Goal: Task Accomplishment & Management: Manage account settings

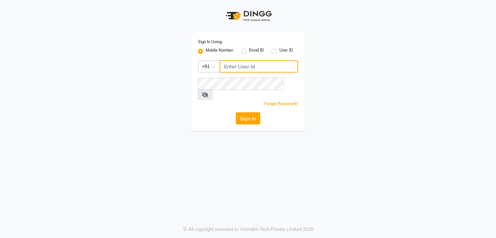
click at [266, 66] on input "Username" at bounding box center [258, 66] width 78 height 12
type input "8894060737"
click at [252, 112] on button "Sign In" at bounding box center [248, 118] width 25 height 12
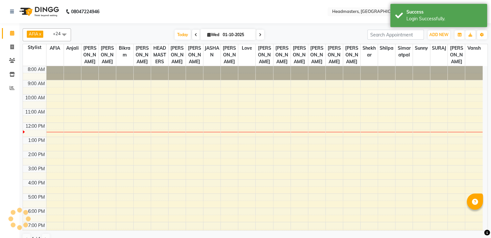
select select "en"
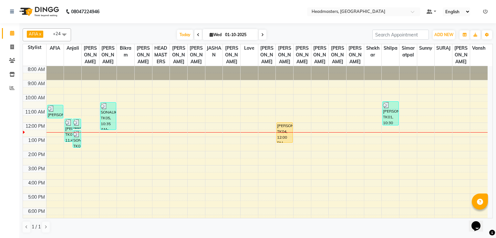
click at [258, 134] on div "8:00 AM 9:00 AM 10:00 AM 11:00 AM 12:00 PM 1:00 PM 2:00 PM 3:00 PM 4:00 PM 5:00…" at bounding box center [255, 158] width 464 height 184
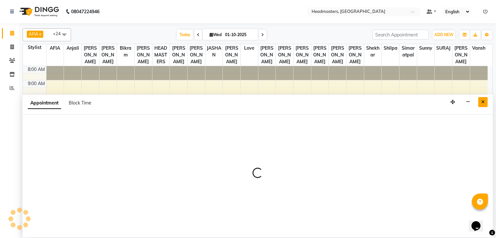
click at [482, 98] on button "Close" at bounding box center [482, 102] width 9 height 10
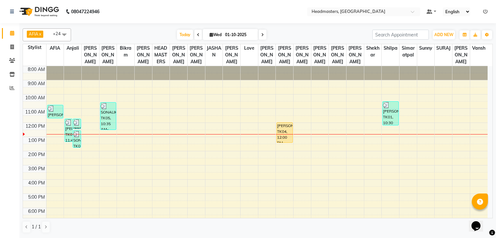
click at [199, 34] on span at bounding box center [198, 35] width 8 height 10
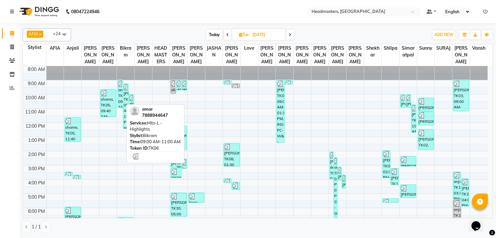
scroll to position [30, 0]
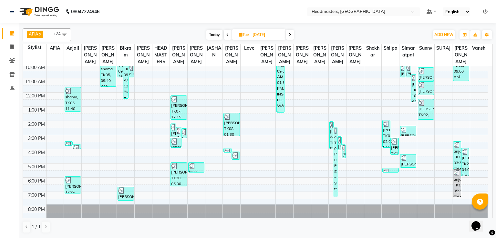
click at [227, 35] on icon at bounding box center [227, 35] width 3 height 4
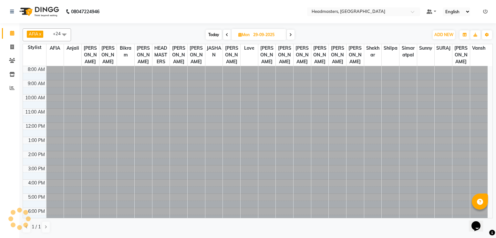
scroll to position [31, 0]
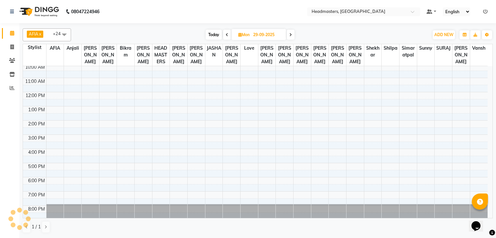
click at [227, 35] on span at bounding box center [227, 35] width 8 height 10
click at [227, 35] on icon at bounding box center [227, 35] width 3 height 4
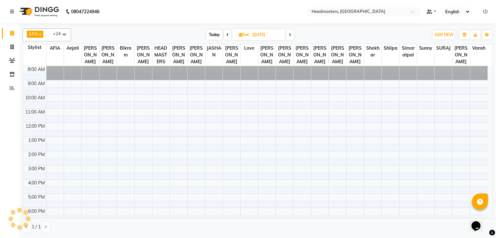
scroll to position [0, 0]
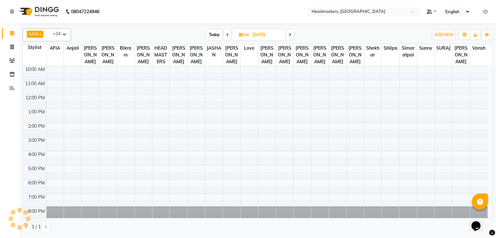
click at [227, 35] on icon at bounding box center [227, 35] width 3 height 4
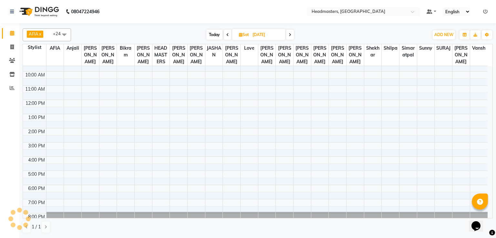
type input "26-09-2025"
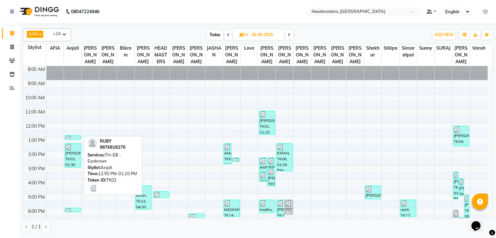
scroll to position [30, 0]
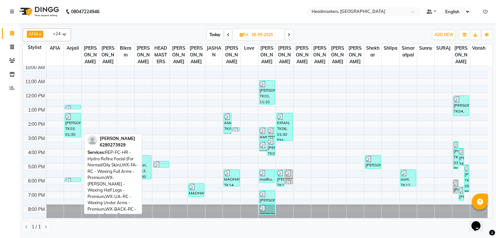
click at [76, 129] on div "RAMANPREET, TK03, 01:30 PM-03:15 PM, REP-FC-HR - Hydra Refine Facial (For Norma…" at bounding box center [72, 125] width 15 height 24
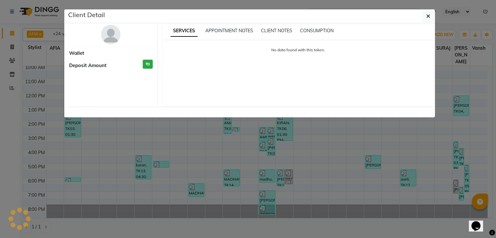
select select "3"
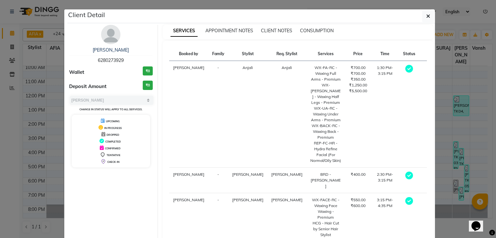
scroll to position [23, 0]
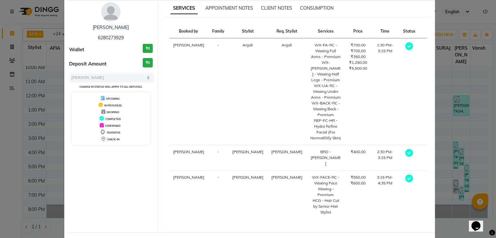
click at [457, 74] on ngb-modal-window "Client Detail RAMANPREET 6280273929 Wallet ₹0 Deposit Amount ₹0 Select MARK DON…" at bounding box center [248, 119] width 496 height 238
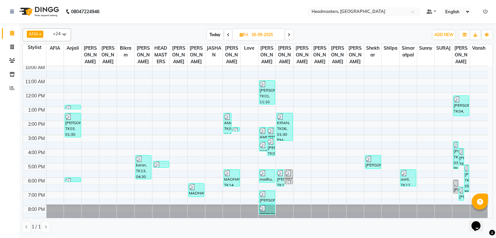
click at [73, 176] on div "8:00 AM 9:00 AM 10:00 AM 11:00 AM 12:00 PM 1:00 PM 2:00 PM 3:00 PM 4:00 PM 5:00…" at bounding box center [255, 128] width 464 height 184
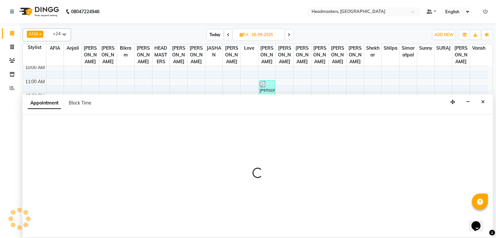
select select "60665"
select select "tentative"
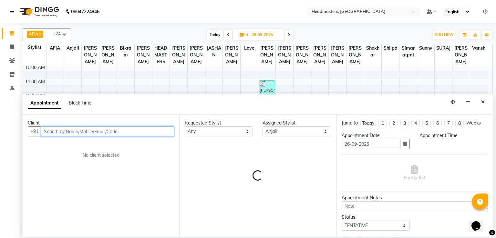
select select "1080"
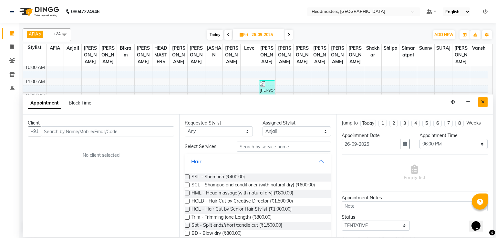
click at [483, 104] on icon "Close" at bounding box center [483, 102] width 4 height 5
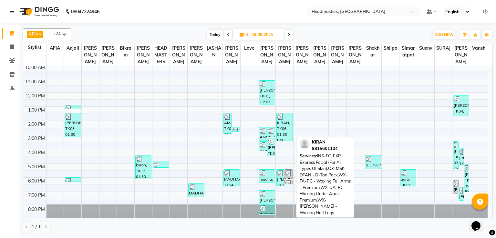
click at [281, 133] on div "KIRAN, TK06, 01:30 PM-03:30 PM, INS-FC-EXP - Express Facial (For All Types Of S…" at bounding box center [284, 126] width 15 height 27
select select "3"
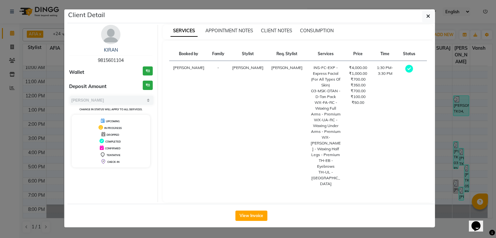
click at [451, 100] on ngb-modal-window "Client Detail KIRAN 9815601104 Wallet ₹0 Deposit Amount ₹0 Select MARK DONE UPC…" at bounding box center [248, 119] width 496 height 238
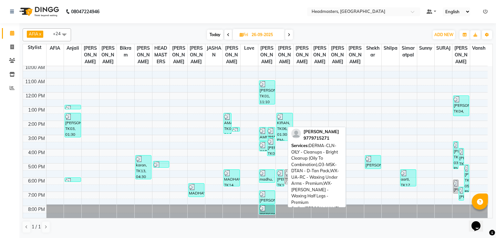
click at [283, 178] on div "SHIVANI, TK12, 05:30 PM-06:45 PM, DERMA-CLN-OILY - Cleanups - Bright Cleanup (O…" at bounding box center [280, 178] width 7 height 16
select select "3"
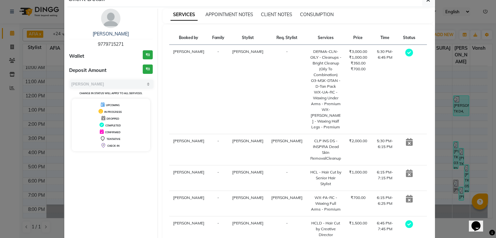
scroll to position [17, 0]
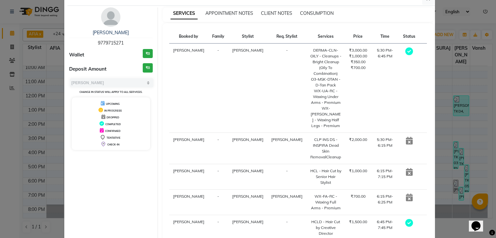
click at [440, 104] on ngb-modal-window "Client Detail SHIVANI 9779715271 Wallet ₹0 Deposit Amount ₹0 Select MARK DONE U…" at bounding box center [248, 119] width 496 height 238
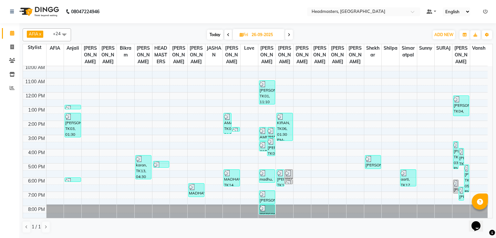
click at [288, 32] on span at bounding box center [289, 35] width 8 height 10
type input "[DATE]"
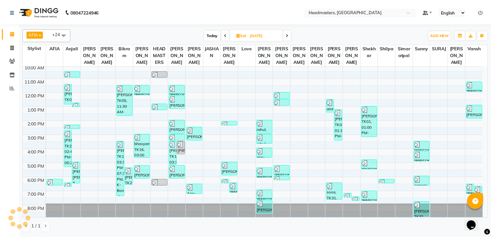
scroll to position [0, 0]
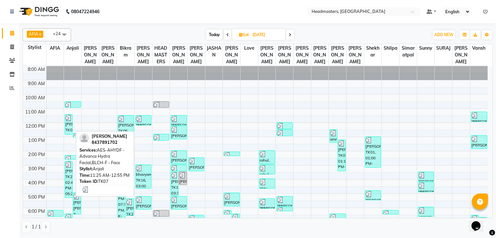
click at [65, 125] on div "[PERSON_NAME], TK07, 11:25 AM-12:55 PM, AES-AHYDF - Advance Hydra Facial,BLCH-F…" at bounding box center [68, 125] width 7 height 20
select select "3"
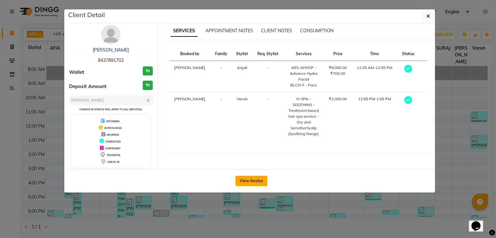
click at [254, 177] on button "View Invoice" at bounding box center [251, 181] width 32 height 10
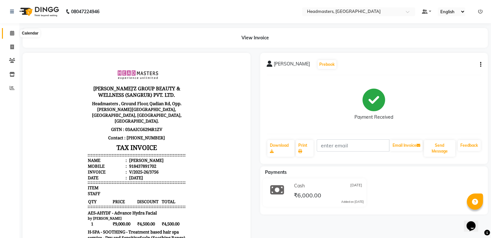
click at [12, 35] on icon at bounding box center [12, 33] width 4 height 5
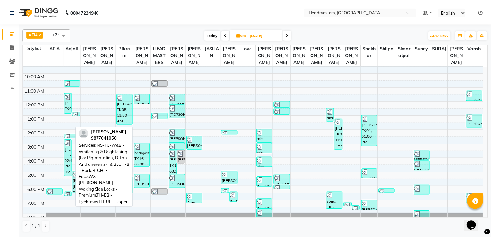
scroll to position [22, 0]
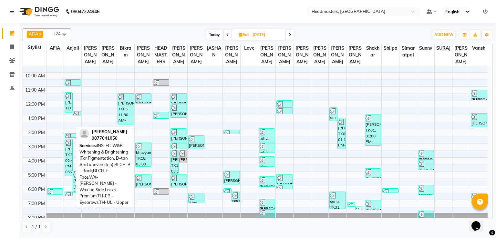
click at [68, 160] on div "[PERSON_NAME], TK21, 02:45 PM-05:25 PM, INS-FC-W&B - Whitening & Brightening (F…" at bounding box center [68, 157] width 7 height 36
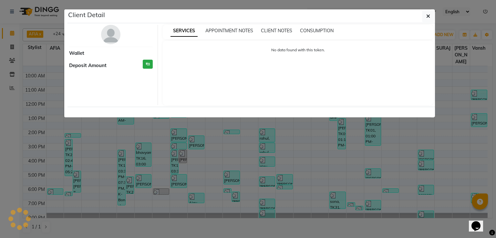
select select "3"
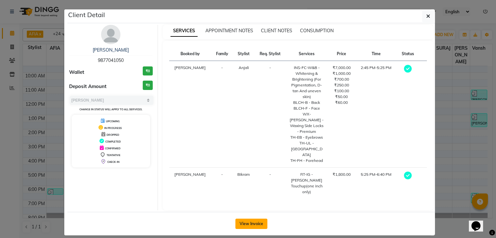
click at [257, 219] on button "View Invoice" at bounding box center [251, 224] width 32 height 10
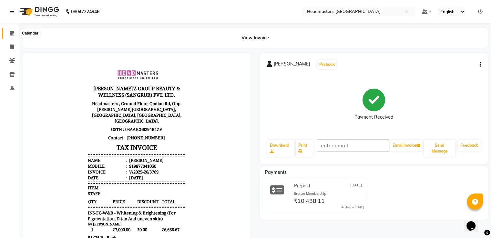
click at [13, 34] on icon at bounding box center [12, 33] width 4 height 5
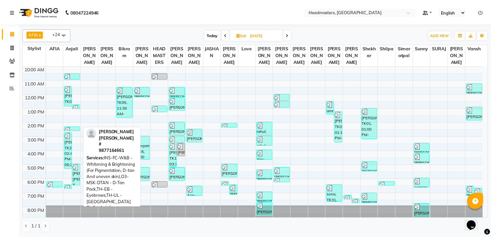
scroll to position [30, 0]
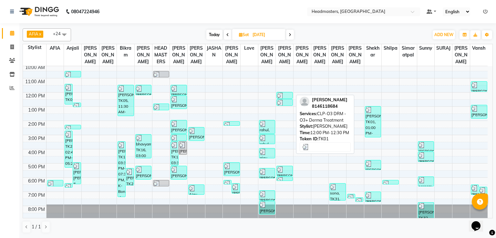
click at [284, 95] on div at bounding box center [284, 96] width 15 height 6
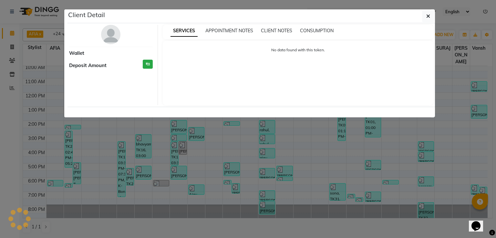
select select "3"
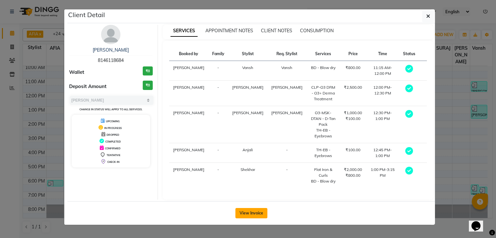
click at [253, 208] on button "View Invoice" at bounding box center [251, 213] width 32 height 10
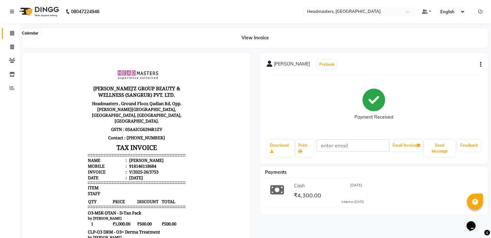
click at [10, 34] on icon at bounding box center [12, 33] width 4 height 5
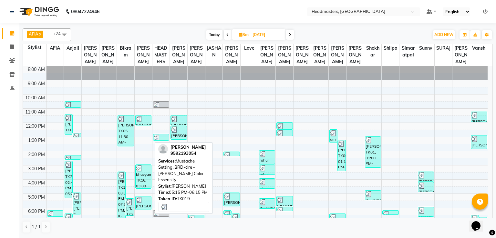
scroll to position [30, 0]
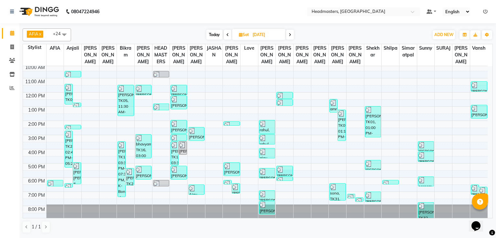
click at [283, 176] on div "[PERSON_NAME], TK26, 05:15 PM-06:00 PM, CLP INS DS - INSPIRA Dead Skin RemovalC…" at bounding box center [284, 171] width 16 height 11
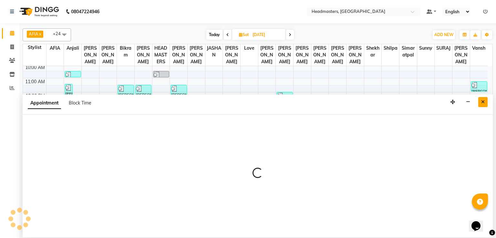
select select "60667"
select select "1050"
select select "tentative"
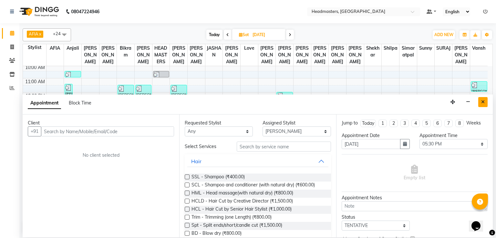
click at [482, 99] on button "Close" at bounding box center [482, 102] width 9 height 10
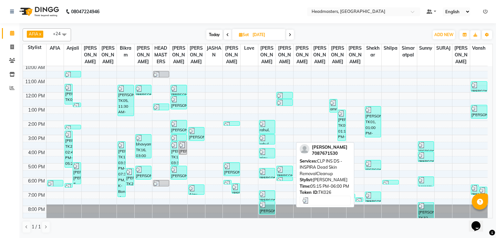
click at [288, 167] on div at bounding box center [284, 170] width 15 height 6
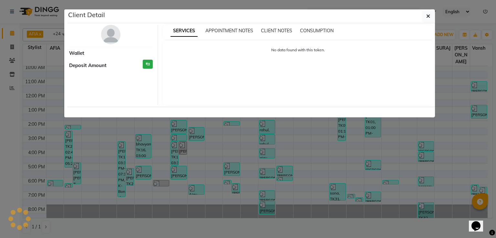
select select "3"
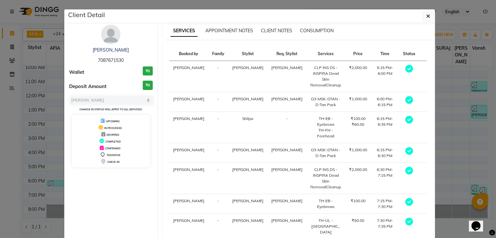
click at [447, 142] on ngb-modal-window "Client Detail kirat 7087671530 Wallet ₹0 Deposit Amount ₹0 Select MARK DONE UPC…" at bounding box center [248, 119] width 496 height 238
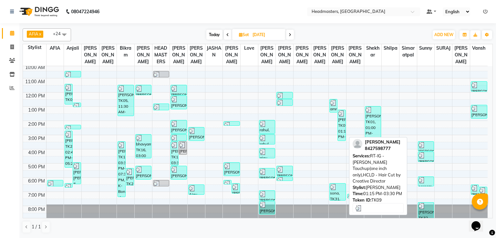
click at [341, 122] on div "[PERSON_NAME], TK09, 01:15 PM-03:30 PM, RT-IG - [PERSON_NAME] Touchup(one inch …" at bounding box center [341, 125] width 7 height 31
select select "3"
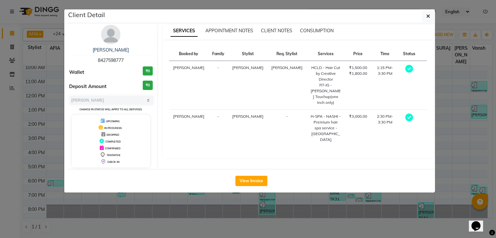
click at [441, 57] on ngb-modal-window "Client Detail SHIVANI 8427598777 Wallet ₹0 Deposit Amount ₹0 Select MARK DONE U…" at bounding box center [248, 119] width 496 height 238
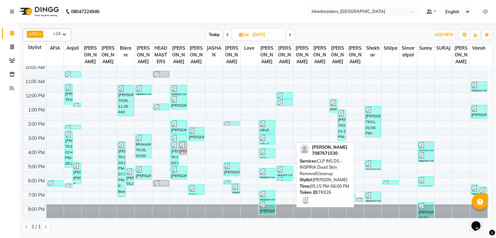
click at [283, 173] on div "[PERSON_NAME], TK26, 05:15 PM-06:00 PM, CLP INS DS - INSPIRA Dead Skin RemovalC…" at bounding box center [284, 171] width 15 height 10
select select "3"
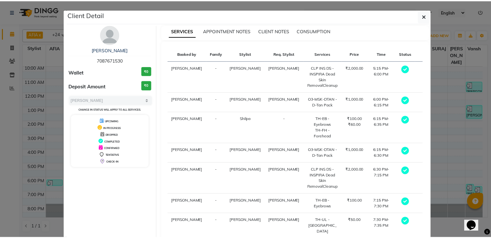
scroll to position [25, 0]
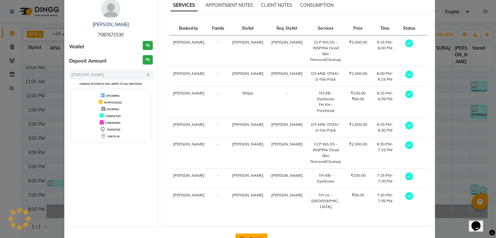
click at [245, 234] on button "View Invoice" at bounding box center [251, 239] width 32 height 10
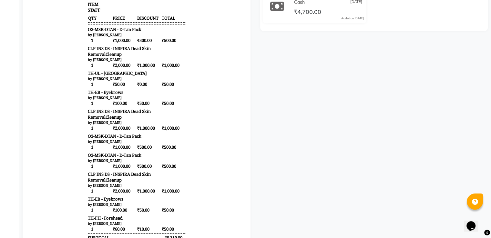
scroll to position [183, 0]
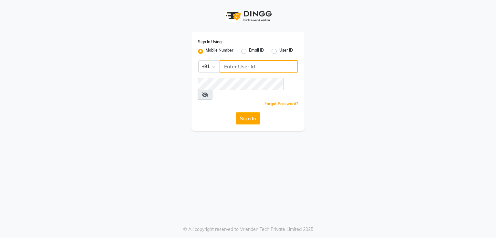
click at [250, 63] on input "Username" at bounding box center [258, 66] width 78 height 12
type input "8894060737"
click at [241, 112] on button "Sign In" at bounding box center [248, 118] width 25 height 12
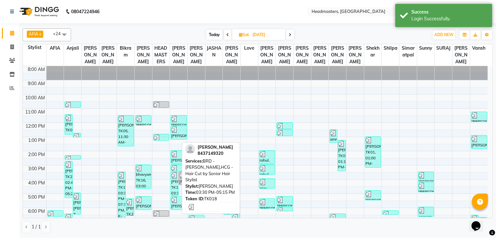
scroll to position [30, 0]
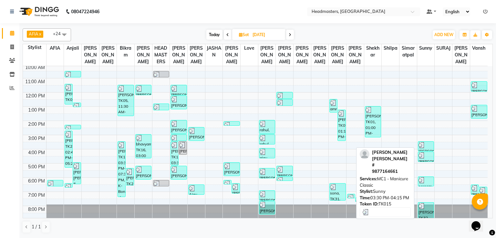
click at [424, 149] on div "[PERSON_NAME] [PERSON_NAME] #, TK15, 03:30 PM-04:15 PM, MC1 - Manicure Classic" at bounding box center [425, 146] width 15 height 9
select select "3"
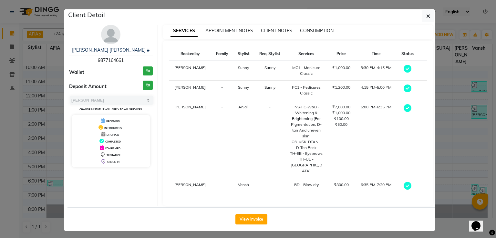
click at [448, 76] on ngb-modal-window "Client Detail [PERSON_NAME] [PERSON_NAME] # 9877164661 Wallet ₹0 Deposit Amount…" at bounding box center [248, 119] width 496 height 238
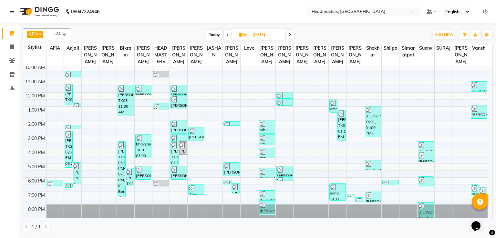
click at [290, 33] on icon at bounding box center [290, 35] width 3 height 4
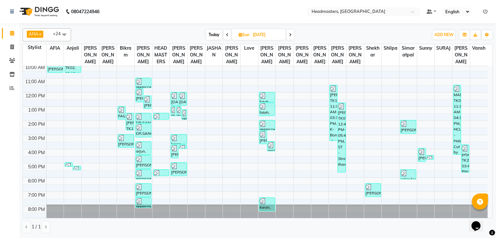
click at [290, 37] on span at bounding box center [290, 35] width 8 height 10
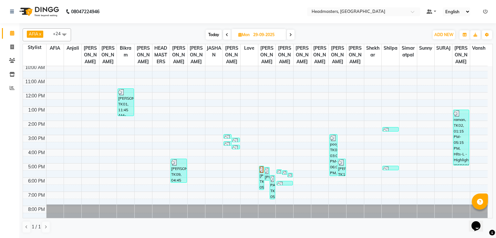
click at [291, 35] on icon at bounding box center [290, 35] width 3 height 4
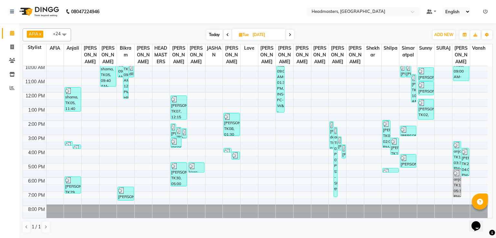
click at [226, 39] on span at bounding box center [228, 35] width 8 height 10
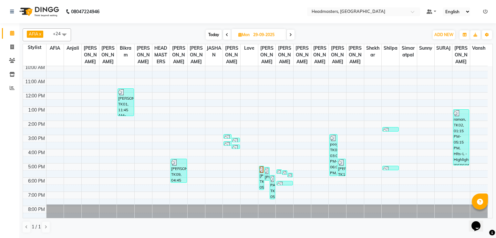
click at [294, 35] on span at bounding box center [291, 35] width 8 height 10
type input "[DATE]"
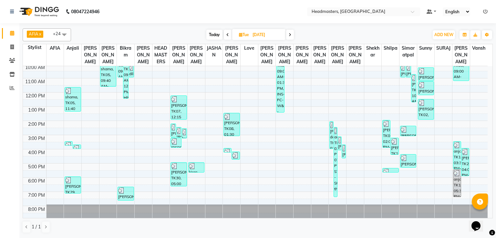
scroll to position [0, 0]
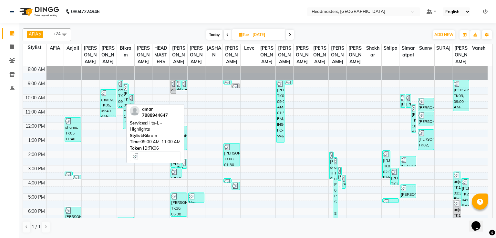
click at [119, 94] on div "amar, TK06, 09:00 AM-11:00 AM, Hlts-L - Highlights" at bounding box center [120, 93] width 5 height 27
select select "3"
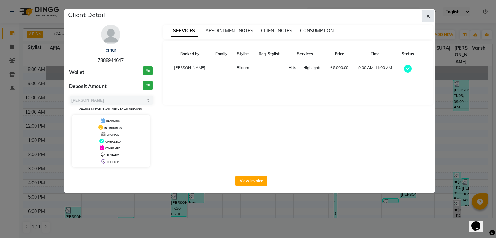
click at [431, 14] on button "button" at bounding box center [428, 16] width 12 height 12
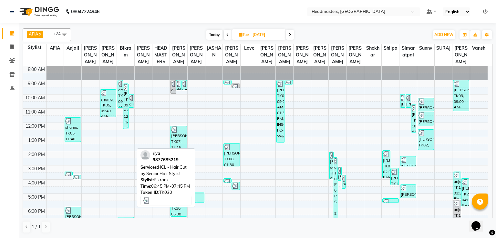
scroll to position [30, 0]
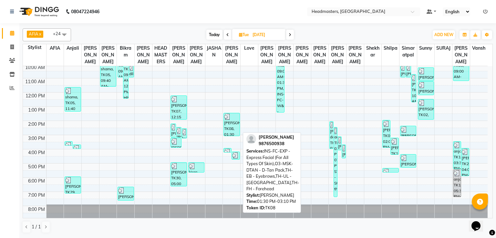
click at [239, 120] on link "[PERSON_NAME], TK08, 01:30 PM-03:10 PM, INS-FC-EXP - Express Facial (For All Ty…" at bounding box center [231, 124] width 16 height 23
select select "3"
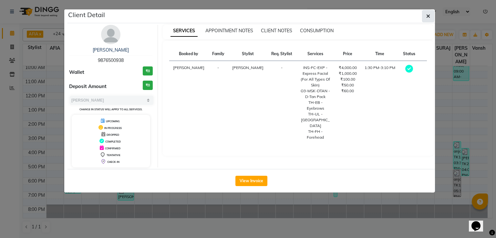
click at [431, 13] on button "button" at bounding box center [428, 16] width 12 height 12
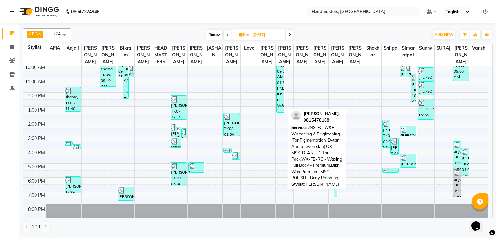
scroll to position [0, 0]
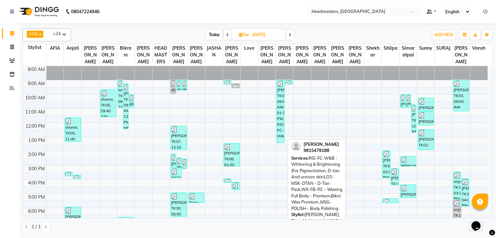
drag, startPoint x: 287, startPoint y: 82, endPoint x: 278, endPoint y: 89, distance: 11.5
click at [278, 66] on div "[PERSON_NAME], TK02, 09:00 AM-01:30 PM, INS-FC-W&B - Whitening & Brightening (F…" at bounding box center [284, 66] width 16 height 0
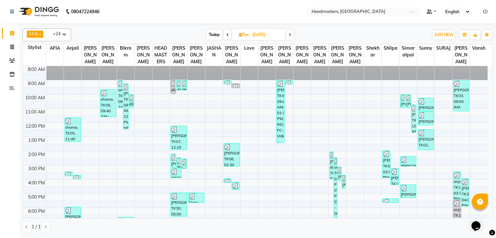
scroll to position [30, 0]
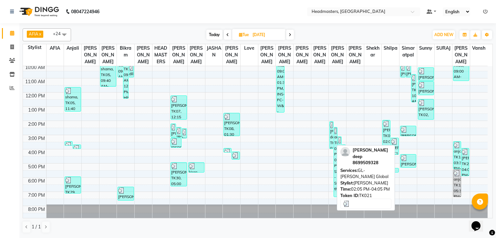
click at [331, 144] on div "[PERSON_NAME] deep, TK21, 02:05 PM-04:05 PM, GL-[PERSON_NAME] Global" at bounding box center [331, 135] width 4 height 27
select select "3"
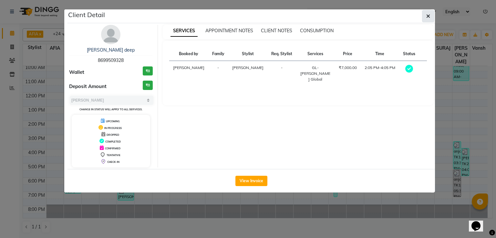
click at [425, 14] on button "button" at bounding box center [428, 16] width 12 height 12
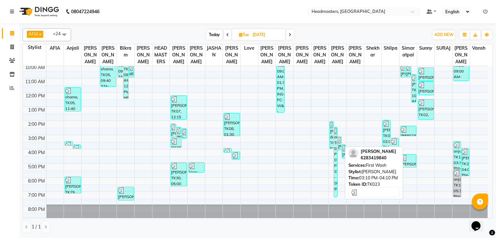
click at [339, 142] on img at bounding box center [339, 140] width 3 height 6
select select "3"
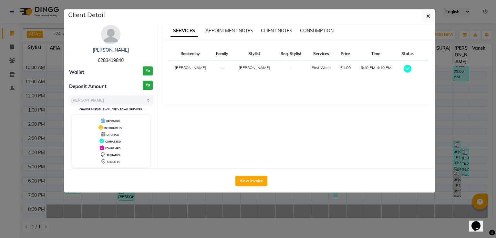
click at [437, 79] on div "SERVICES APPOINTMENT NOTES CLIENT NOTES CONSUMPTION Booked by Family Stylist Re…" at bounding box center [298, 96] width 280 height 143
click at [426, 16] on icon "button" at bounding box center [428, 16] width 4 height 5
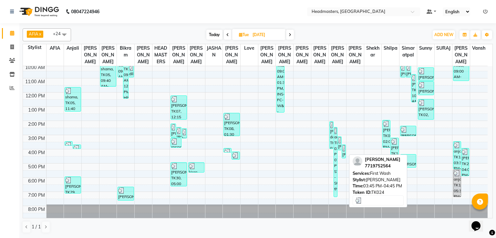
click at [345, 154] on div "[PERSON_NAME], TK24, 03:45 PM-04:45 PM, First Wash" at bounding box center [344, 151] width 4 height 13
select select "3"
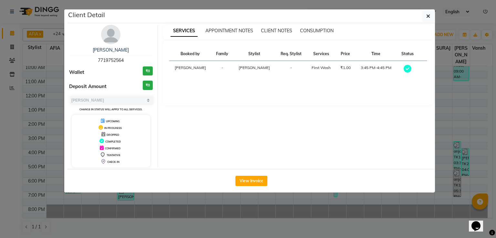
click at [415, 21] on div "Client Detail" at bounding box center [250, 16] width 367 height 14
click at [432, 13] on button "button" at bounding box center [428, 16] width 12 height 12
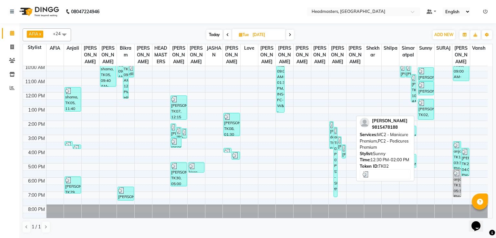
scroll to position [0, 0]
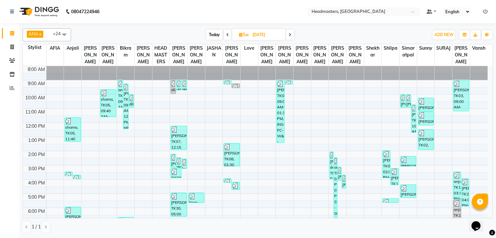
drag, startPoint x: 231, startPoint y: 33, endPoint x: 228, endPoint y: 35, distance: 4.0
click at [228, 35] on div "[DATE] [DATE]" at bounding box center [250, 35] width 89 height 10
click at [228, 35] on icon at bounding box center [227, 35] width 3 height 4
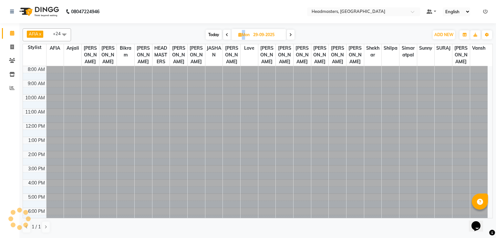
click at [228, 35] on span at bounding box center [227, 35] width 8 height 10
click at [228, 35] on icon at bounding box center [227, 35] width 3 height 4
click at [228, 35] on icon at bounding box center [228, 35] width 3 height 4
click at [228, 35] on icon at bounding box center [227, 35] width 3 height 4
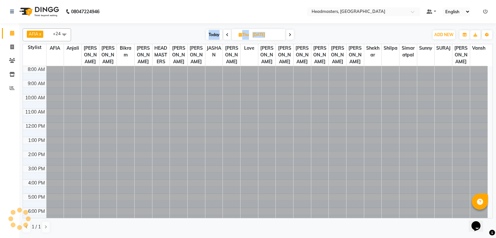
click at [228, 35] on span at bounding box center [227, 35] width 8 height 10
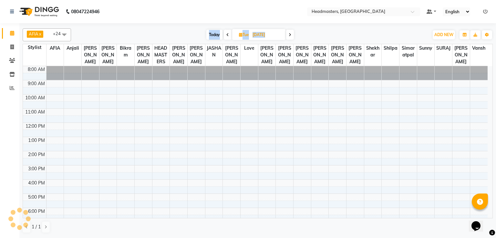
click at [228, 35] on icon at bounding box center [227, 35] width 3 height 4
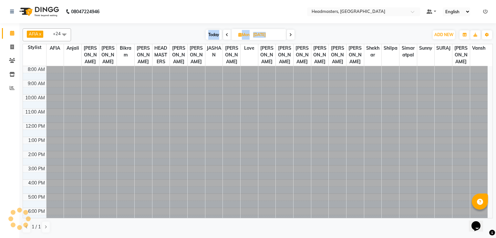
click at [228, 35] on span at bounding box center [227, 35] width 8 height 10
click at [228, 35] on icon at bounding box center [227, 35] width 3 height 4
click at [228, 35] on icon at bounding box center [228, 35] width 3 height 4
click at [228, 35] on icon at bounding box center [227, 35] width 3 height 4
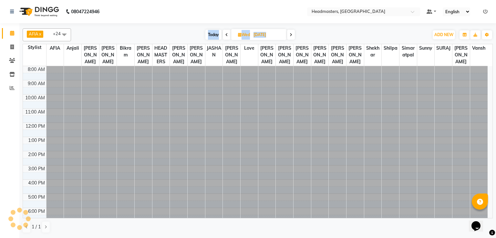
click at [228, 35] on span at bounding box center [227, 35] width 8 height 10
type input "16-09-2025"
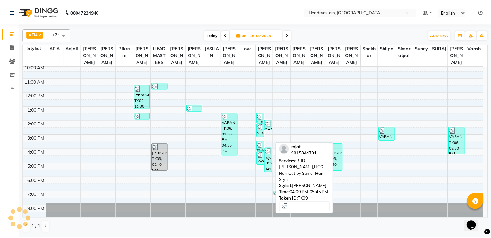
scroll to position [30, 0]
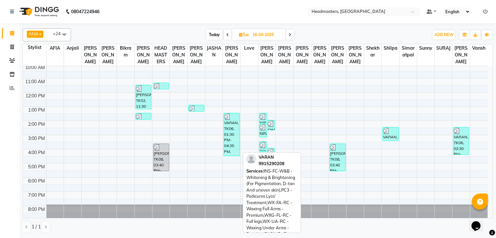
click at [227, 124] on div "VARAN, TK06, 01:30 PM-04:35 PM, INS-FC-W&B - Whitening & Brightening (For Pigme…" at bounding box center [231, 134] width 15 height 43
select select "3"
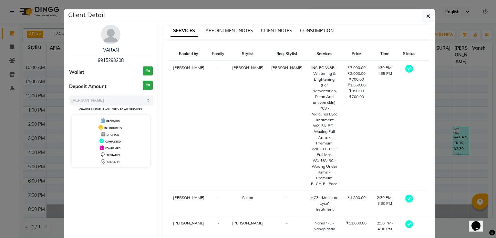
click at [317, 29] on span "CONSUMPTION" at bounding box center [317, 31] width 34 height 6
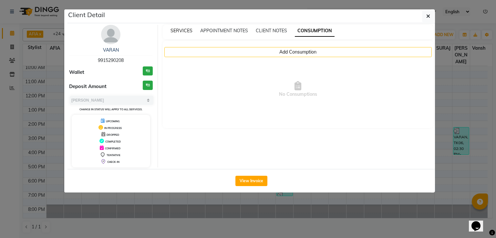
click at [184, 29] on span "SERVICES" at bounding box center [181, 31] width 22 height 6
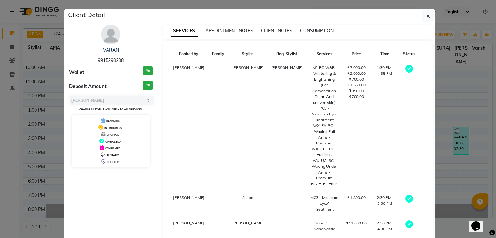
drag, startPoint x: 430, startPoint y: 97, endPoint x: 440, endPoint y: 101, distance: 10.4
click at [440, 101] on ngb-modal-window "Client Detail VARAN 9915290208 Wallet ₹0 Deposit Amount ₹0 Select MARK DONE UPC…" at bounding box center [248, 119] width 496 height 238
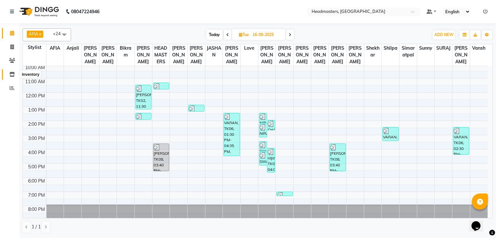
click at [9, 76] on span at bounding box center [11, 74] width 11 height 7
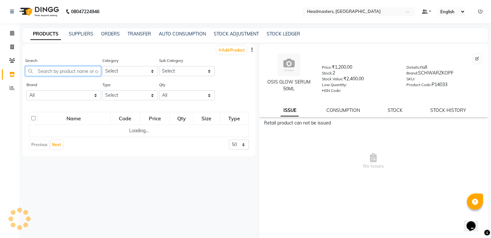
click at [52, 69] on input "text" at bounding box center [63, 71] width 76 height 10
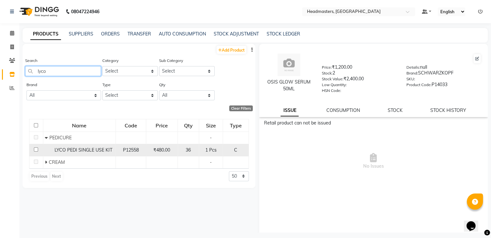
type input "lyco"
click at [62, 150] on span "LYCO PEDI SINGLE USE KIT" at bounding box center [84, 150] width 58 height 6
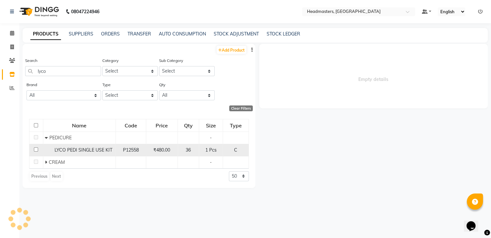
select select
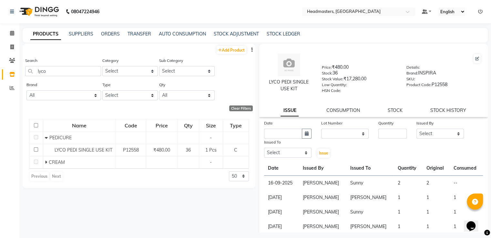
scroll to position [52, 0]
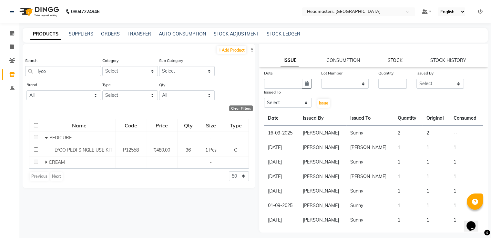
click at [390, 59] on link "STOCK" at bounding box center [395, 60] width 15 height 6
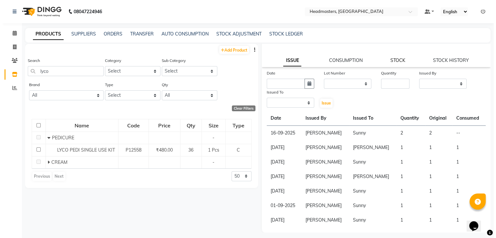
scroll to position [18, 0]
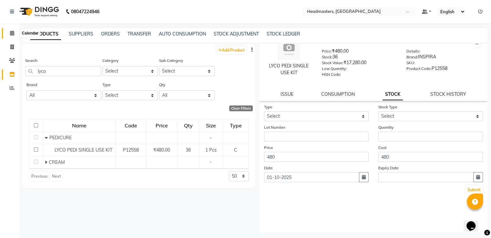
click at [12, 35] on icon at bounding box center [12, 33] width 4 height 5
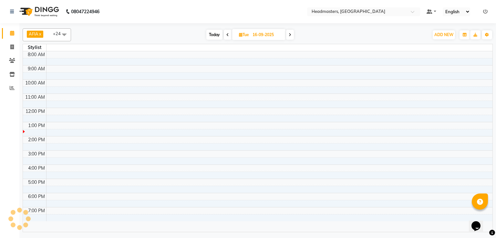
click at [12, 35] on icon at bounding box center [12, 33] width 4 height 5
click at [258, 133] on td at bounding box center [269, 132] width 446 height 7
